Goal: Information Seeking & Learning: Learn about a topic

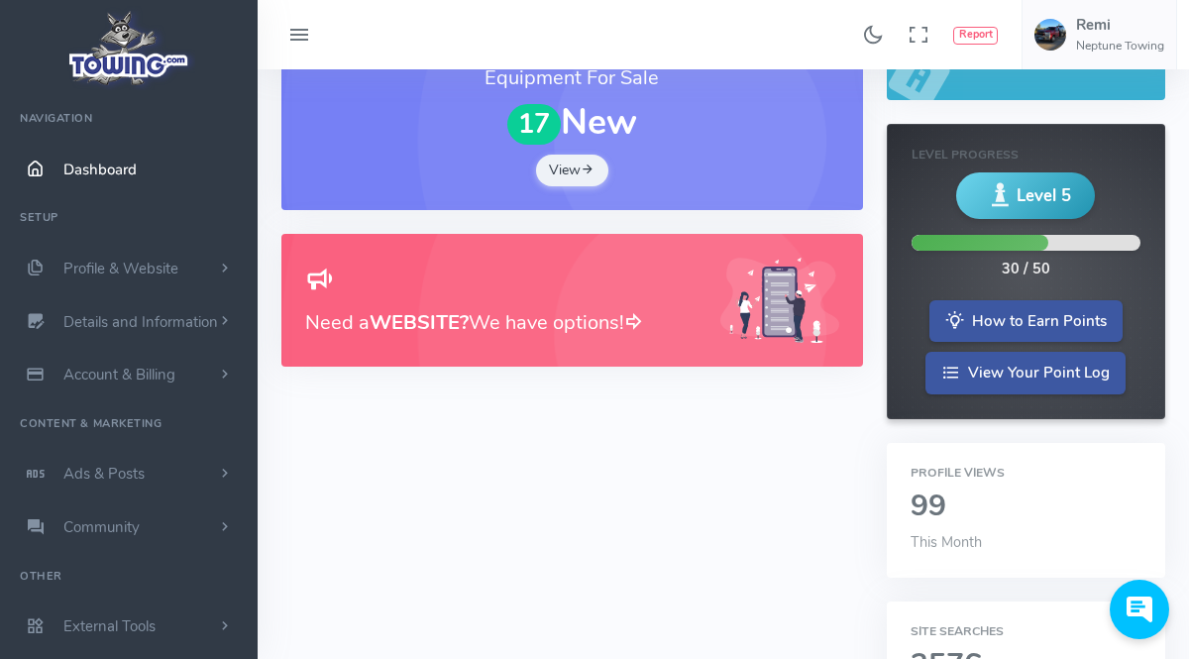
scroll to position [333, 0]
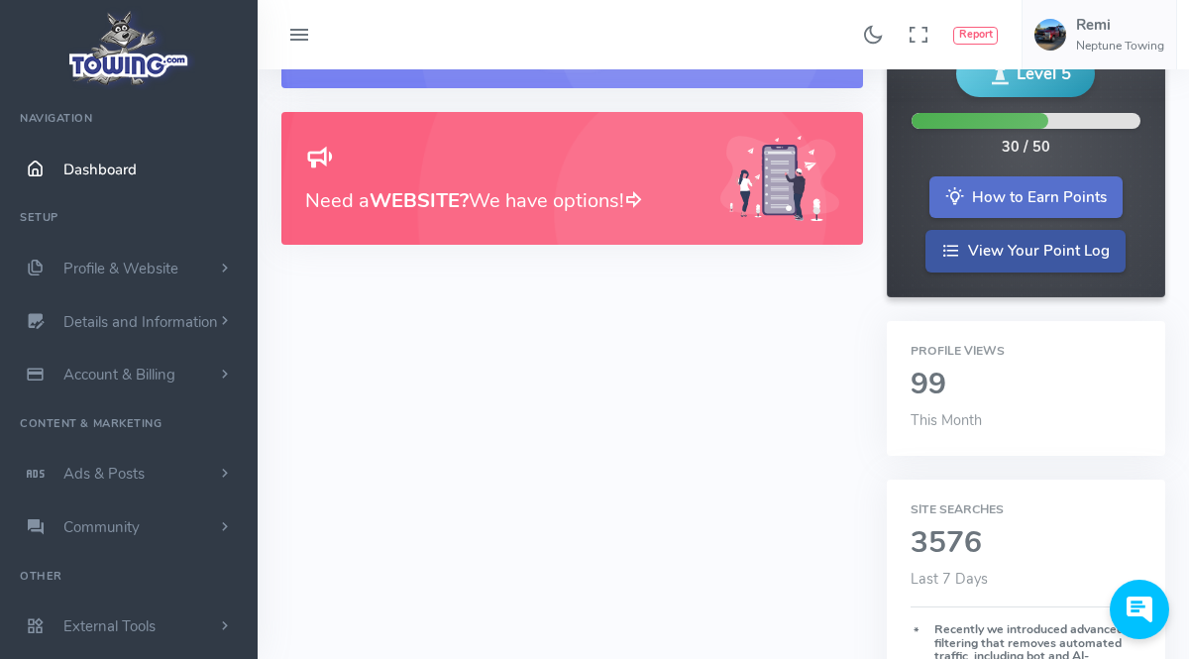
click at [1074, 196] on link "How to Earn Points" at bounding box center [1025, 197] width 193 height 43
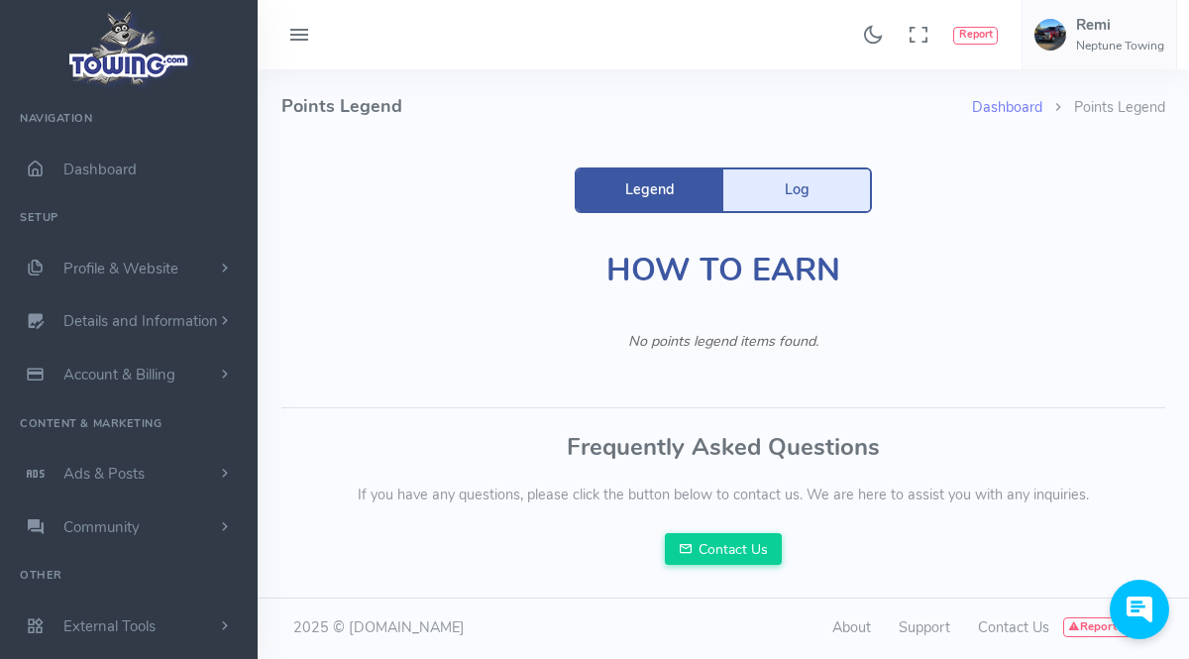
click at [827, 205] on link "Log" at bounding box center [796, 190] width 147 height 42
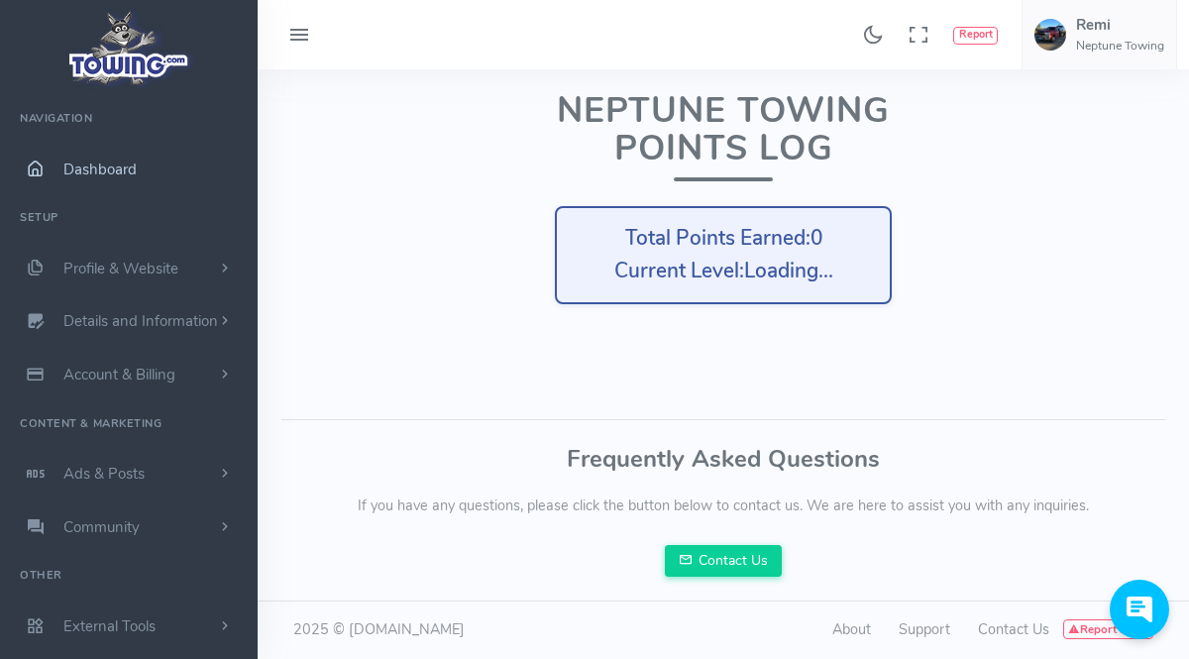
click at [148, 169] on link "Dashboard" at bounding box center [129, 170] width 258 height 54
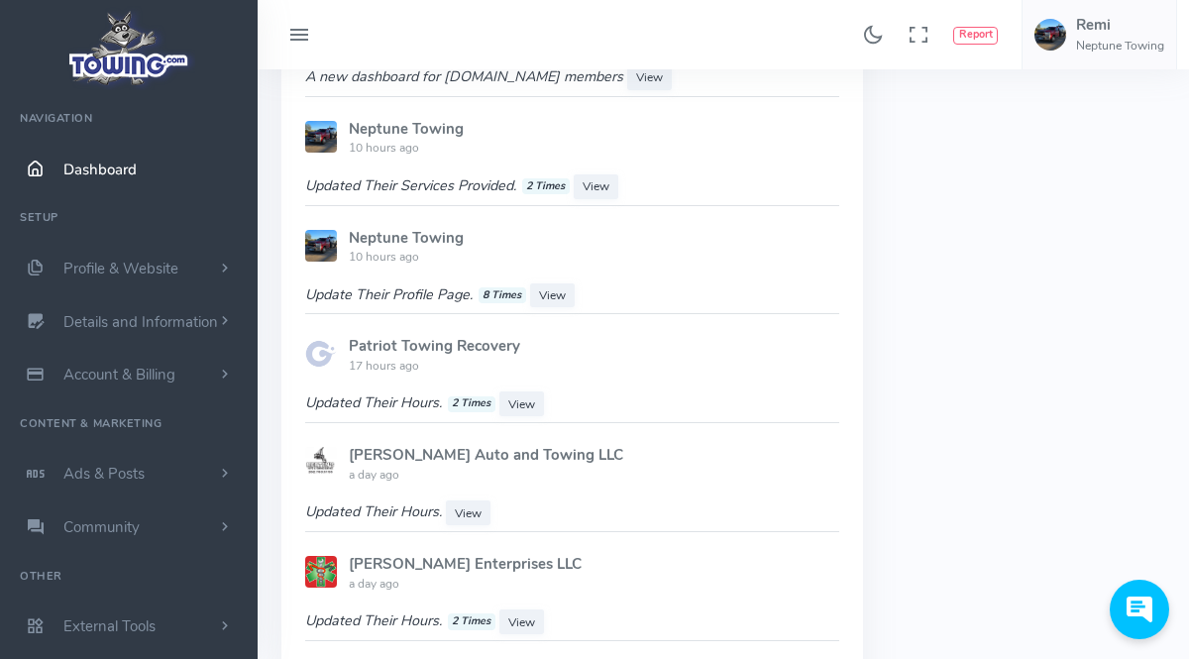
scroll to position [1332, 0]
